Goal: Task Accomplishment & Management: Manage account settings

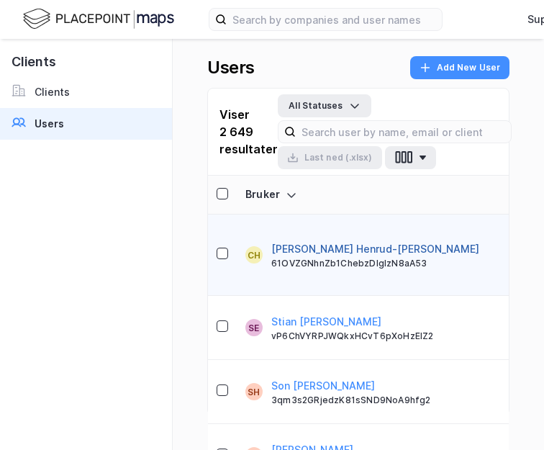
click at [348, 240] on button "[PERSON_NAME] Henrud-[PERSON_NAME]" at bounding box center [375, 248] width 208 height 17
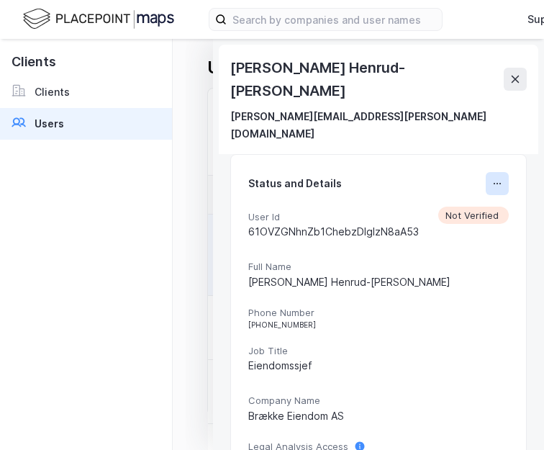
click at [451, 178] on icon at bounding box center [497, 184] width 12 height 12
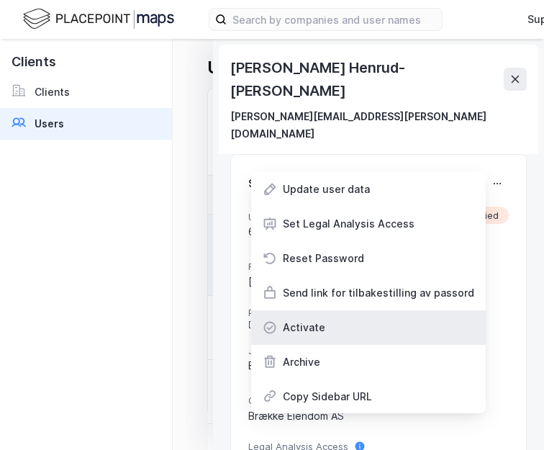
click at [358, 310] on div "Activate" at bounding box center [368, 327] width 235 height 35
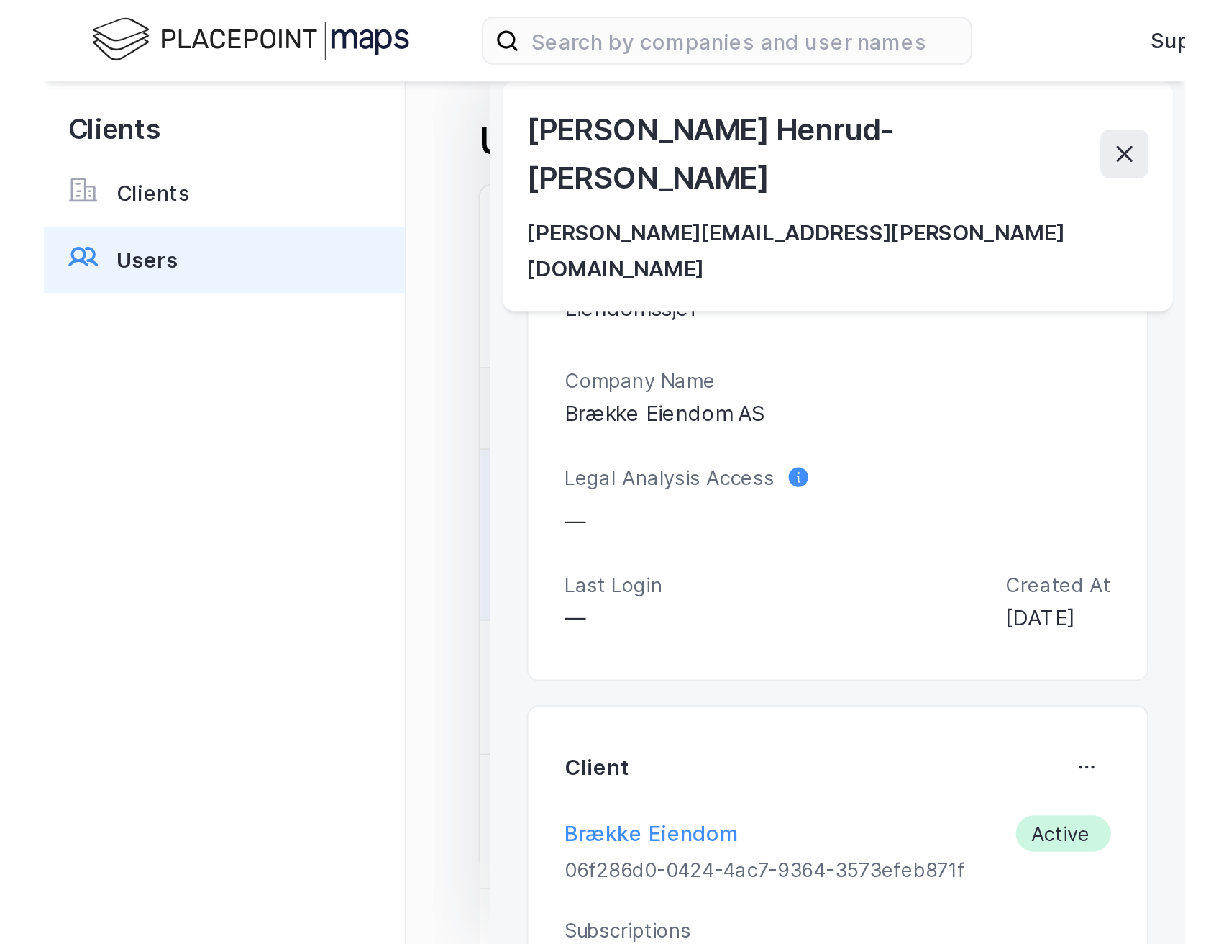
scroll to position [228, 0]
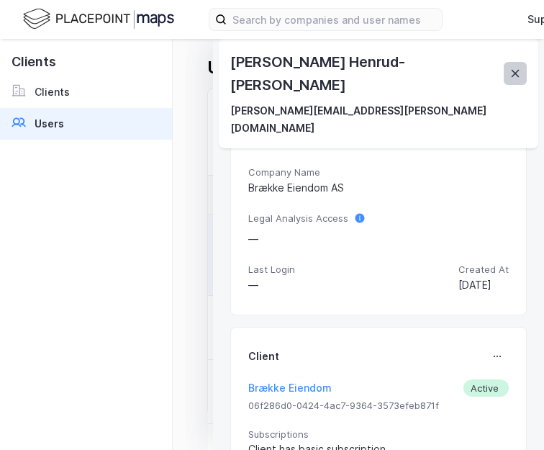
click at [451, 68] on icon at bounding box center [515, 74] width 12 height 12
